Goal: Information Seeking & Learning: Learn about a topic

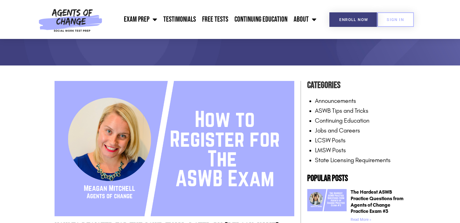
scroll to position [93, 0]
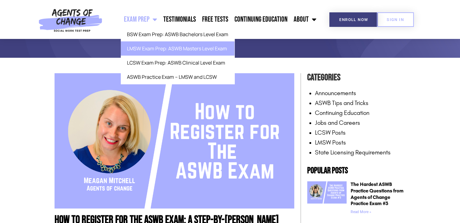
click at [159, 48] on link "LMSW Exam Prep: ASWB Masters Level Exam" at bounding box center [178, 48] width 114 height 14
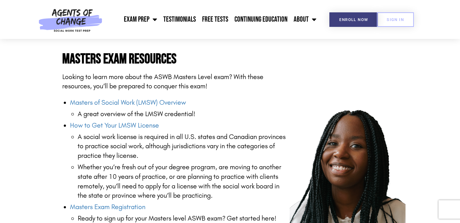
scroll to position [740, 0]
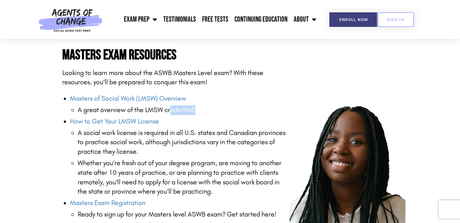
drag, startPoint x: 169, startPoint y: 110, endPoint x: 184, endPoint y: 113, distance: 15.5
click at [184, 113] on ul "Masters of Social Work (LMSW) Overview A great overview of the LMSW credential!…" at bounding box center [180, 198] width 220 height 208
click at [184, 113] on li "A great overview of the LMSW credential!" at bounding box center [184, 110] width 212 height 10
click at [180, 108] on li "A great overview of the LMSW credential!" at bounding box center [184, 110] width 212 height 10
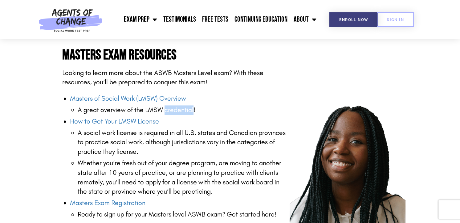
click at [180, 108] on li "A great overview of the LMSW credential!" at bounding box center [184, 110] width 212 height 10
click at [200, 110] on li "A great overview of the LMSW credential!" at bounding box center [184, 110] width 212 height 10
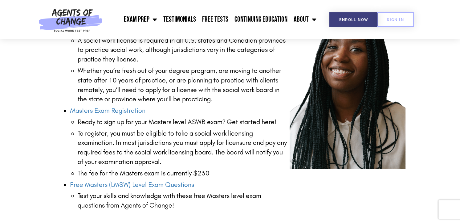
scroll to position [833, 0]
click at [125, 110] on link "Masters Exam Registration" at bounding box center [108, 110] width 76 height 8
